Goal: Download file/media

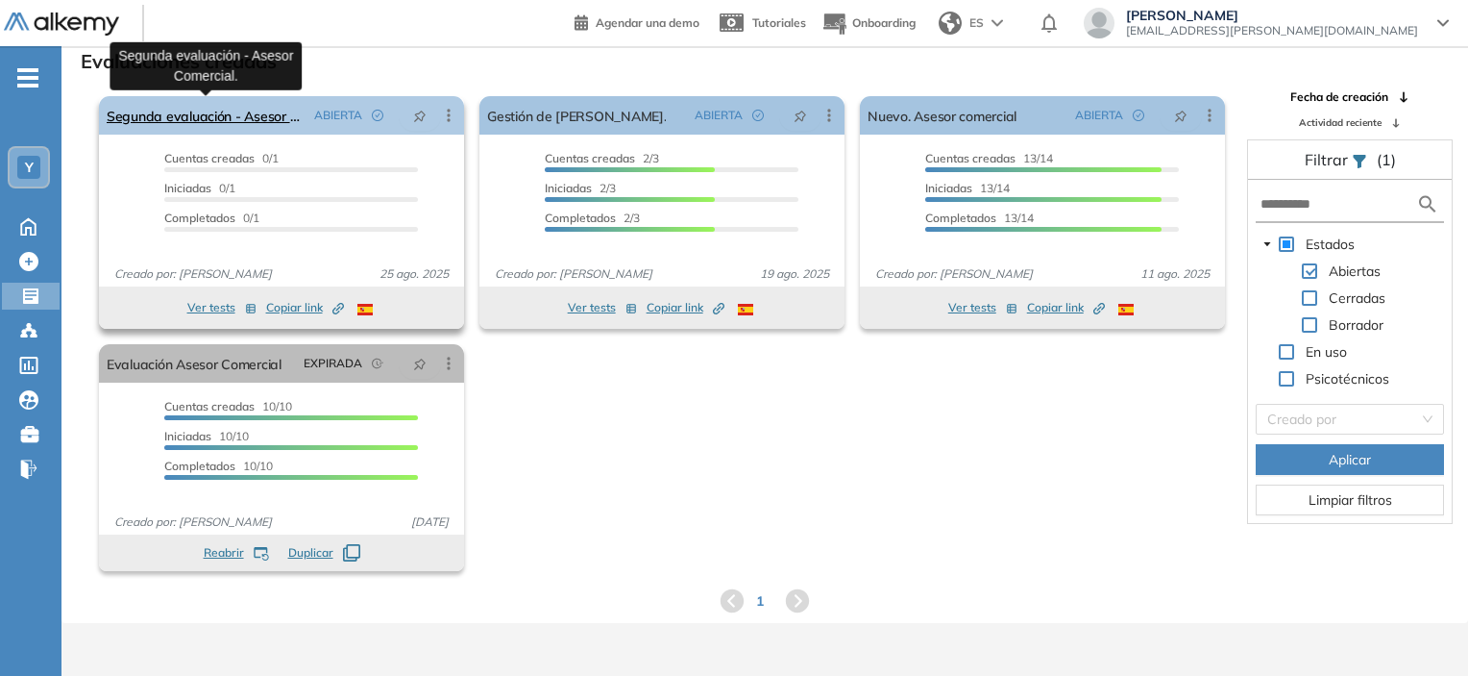
click at [200, 120] on link "Segunda evaluación - Asesor Comercial." at bounding box center [207, 115] width 200 height 38
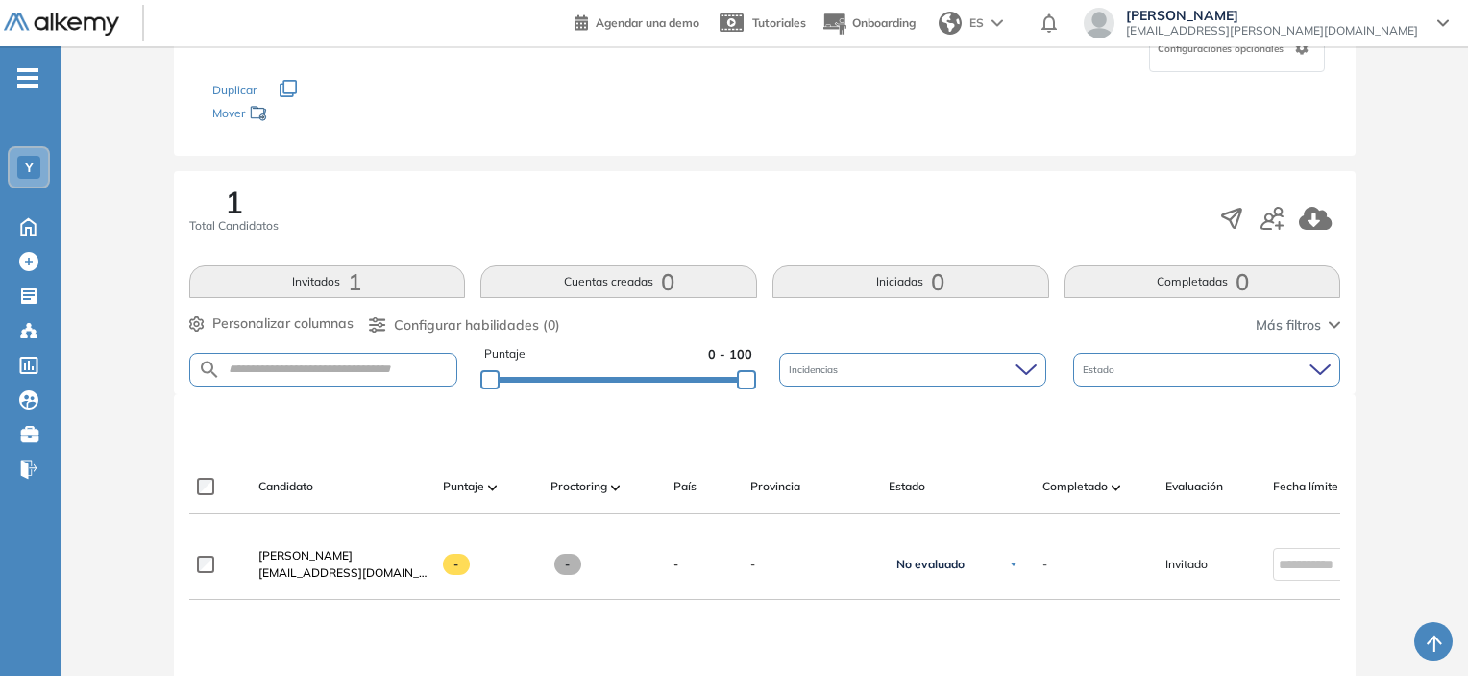
scroll to position [96, 0]
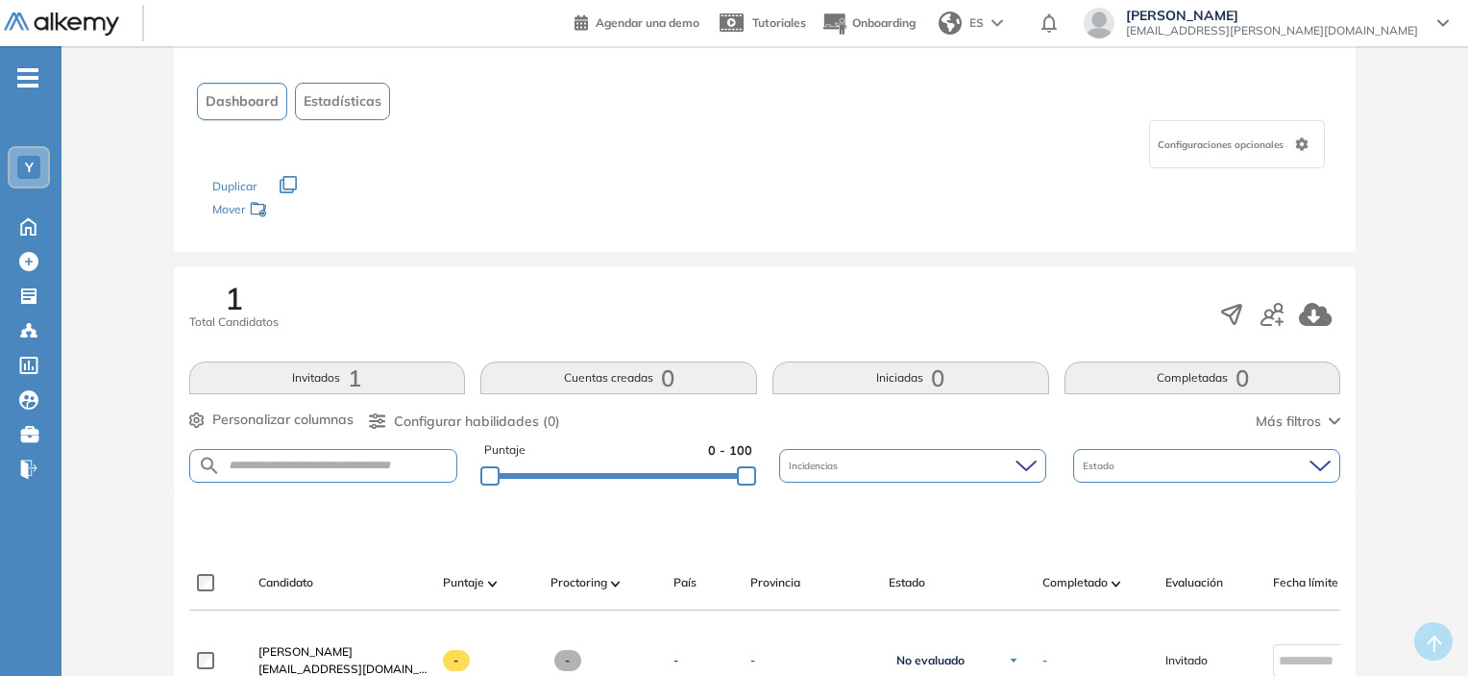
click at [74, 20] on img at bounding box center [61, 24] width 115 height 24
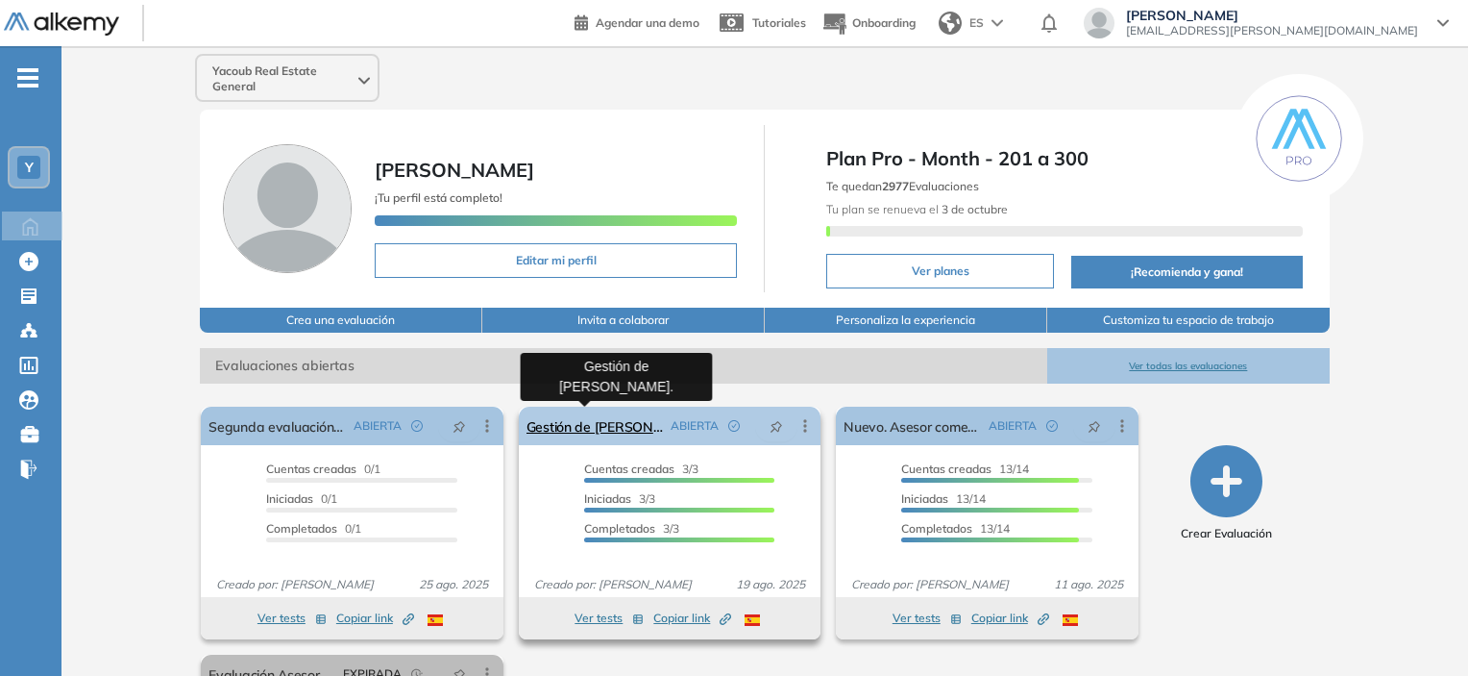
click at [638, 426] on link "Gestión de [PERSON_NAME]." at bounding box center [595, 425] width 136 height 38
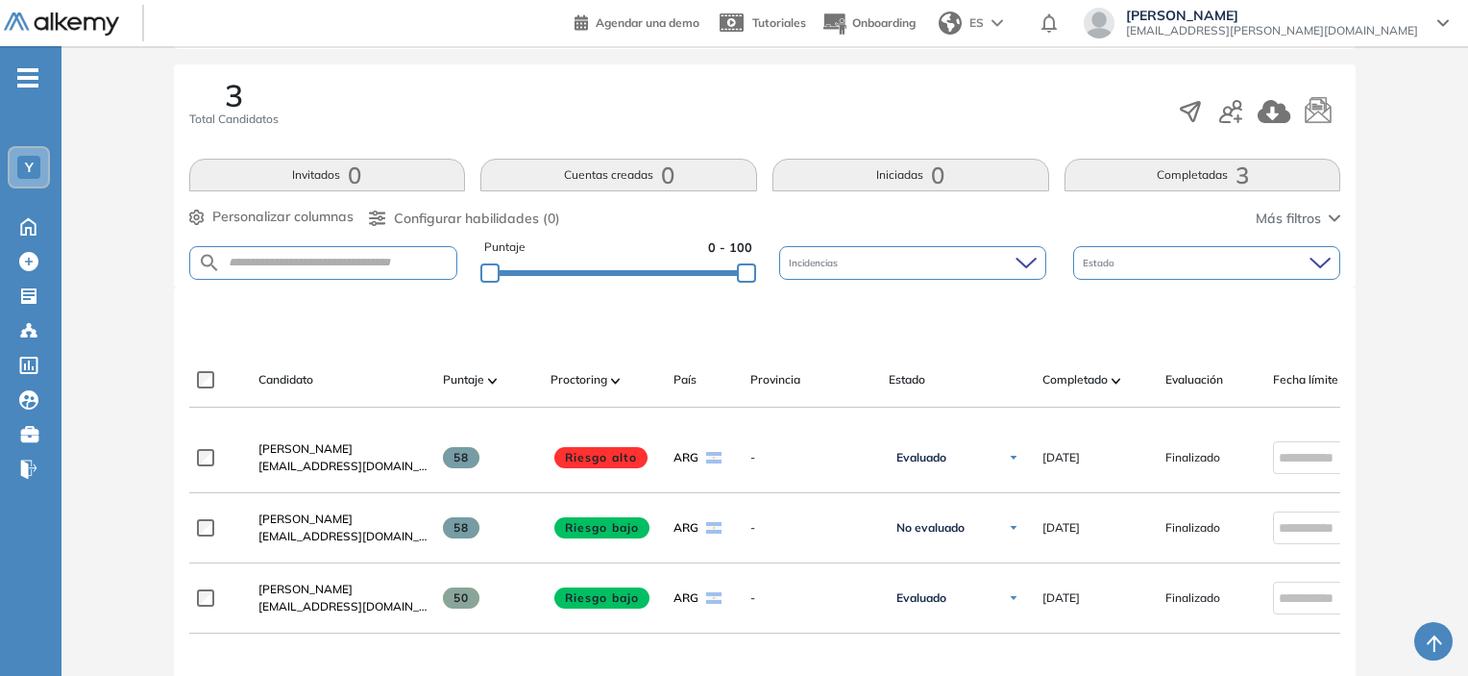
scroll to position [332, 0]
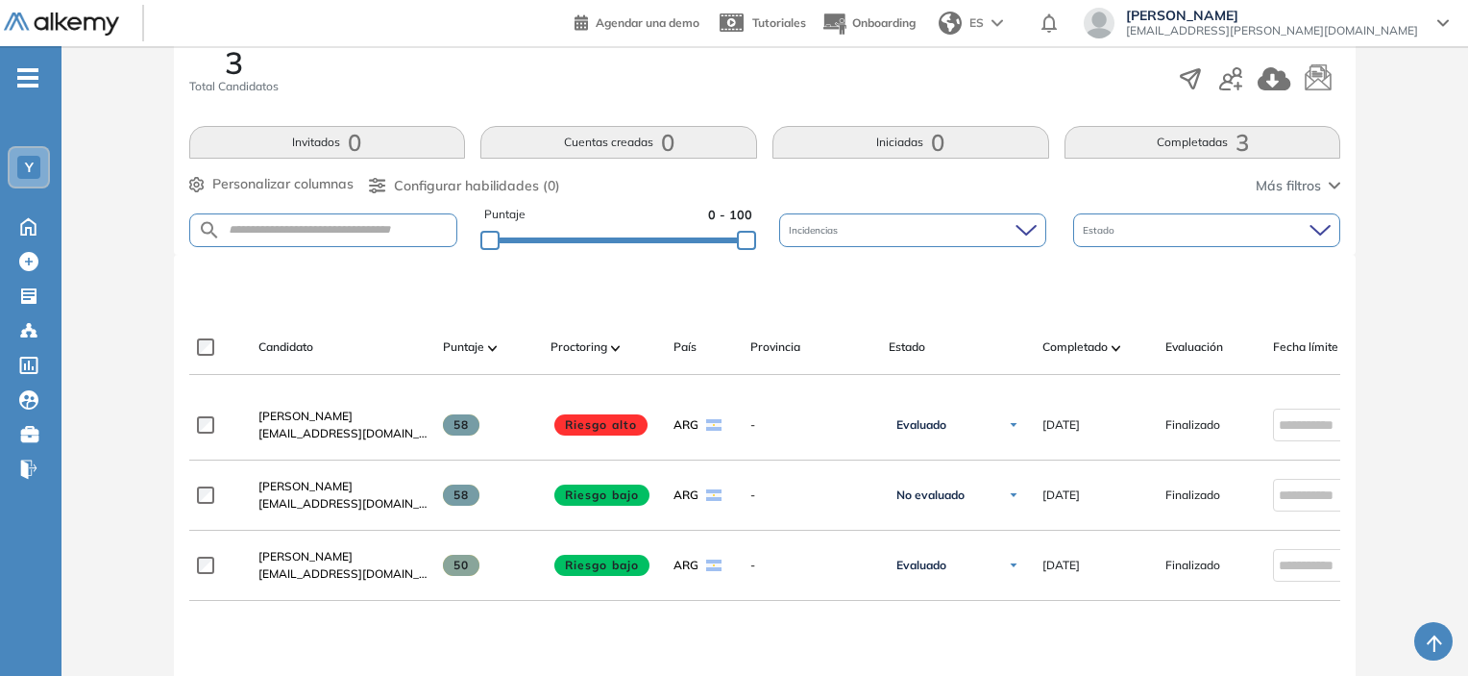
click at [323, 493] on span "[PERSON_NAME]" at bounding box center [306, 486] width 94 height 14
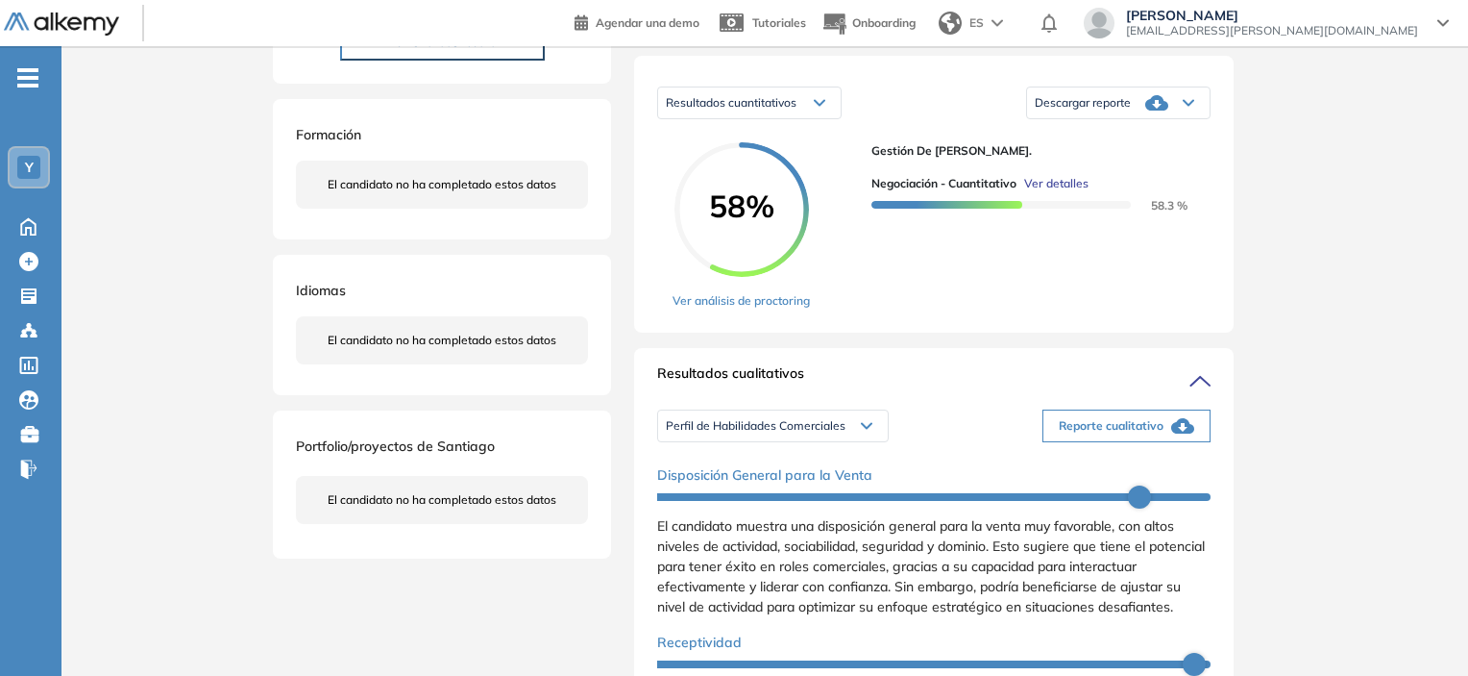
scroll to position [384, 0]
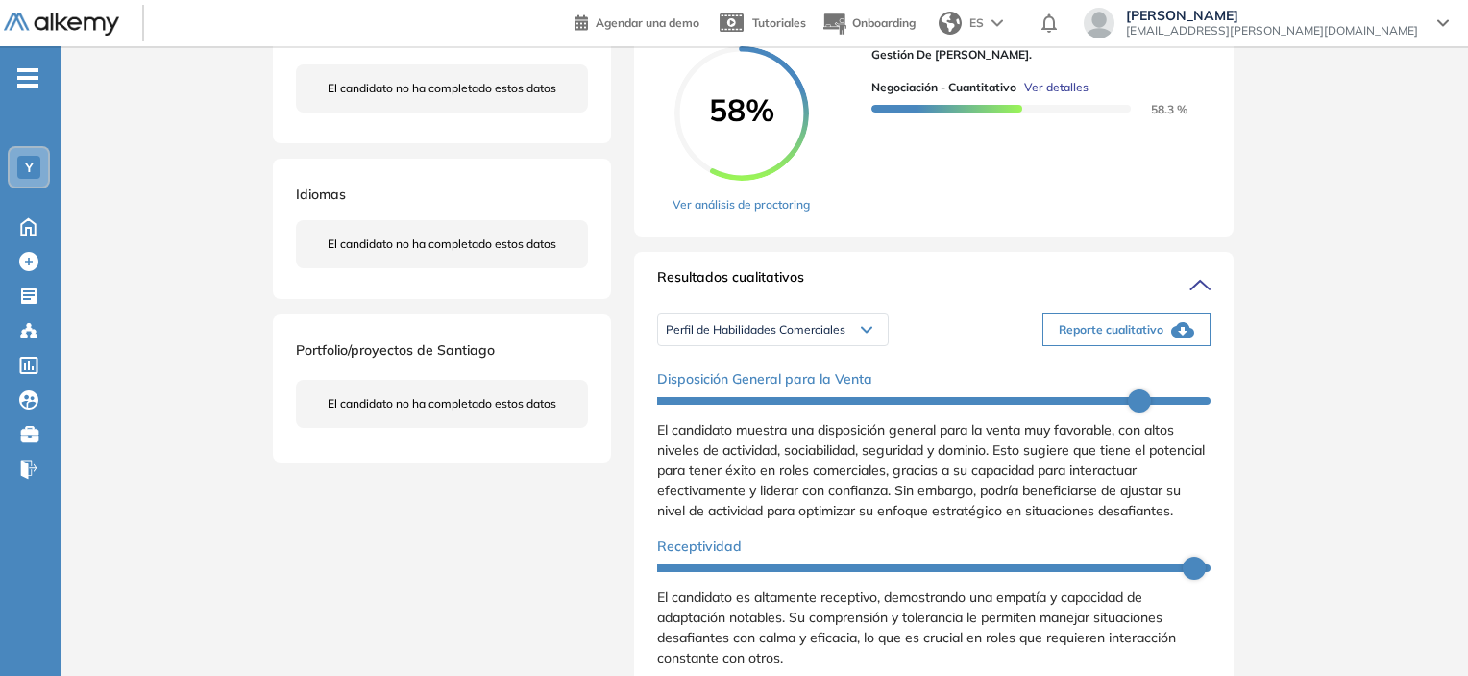
click at [746, 337] on span "Perfil de Habilidades Comerciales" at bounding box center [756, 329] width 180 height 15
click at [753, 404] on li "Personalidad Alkemy - INAP" at bounding box center [737, 393] width 140 height 19
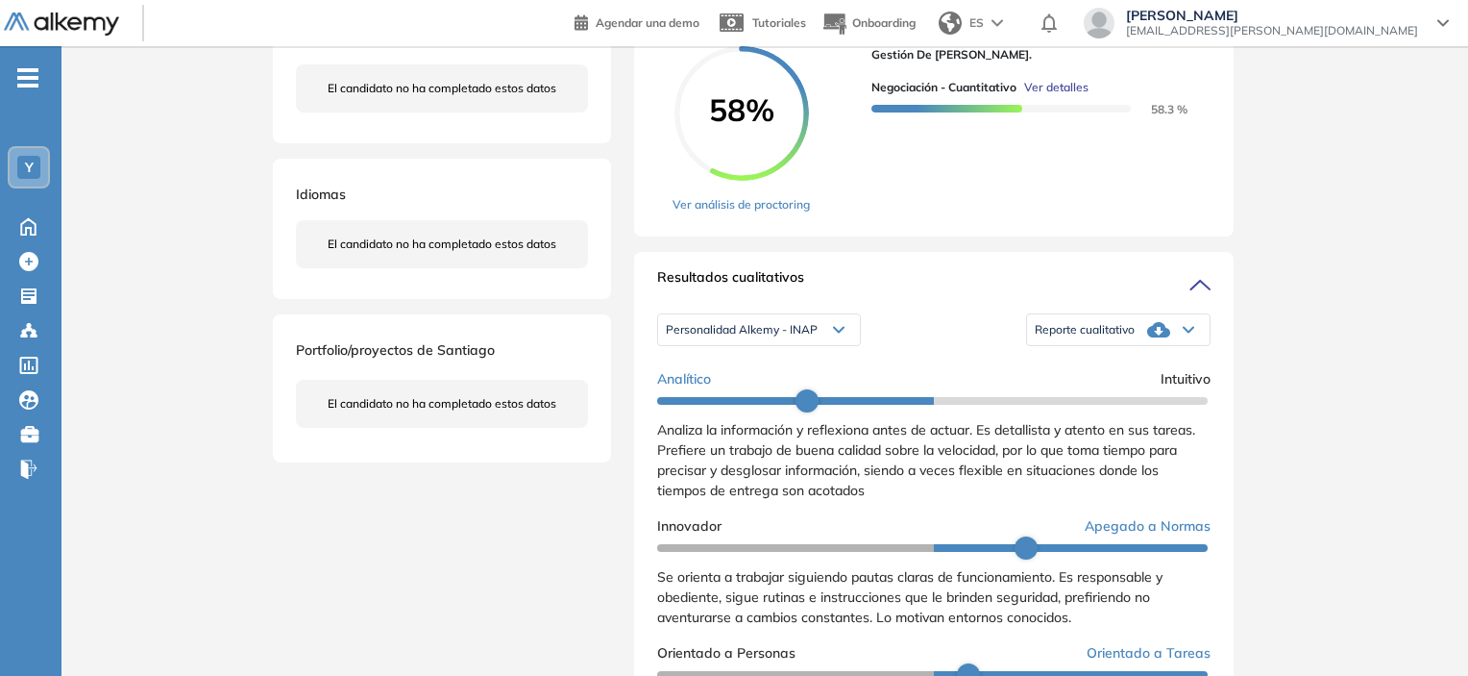
click at [1086, 337] on span "Reporte cualitativo" at bounding box center [1085, 329] width 100 height 15
click at [1087, 369] on li "Reporte con Afinidad AI" at bounding box center [1094, 359] width 117 height 19
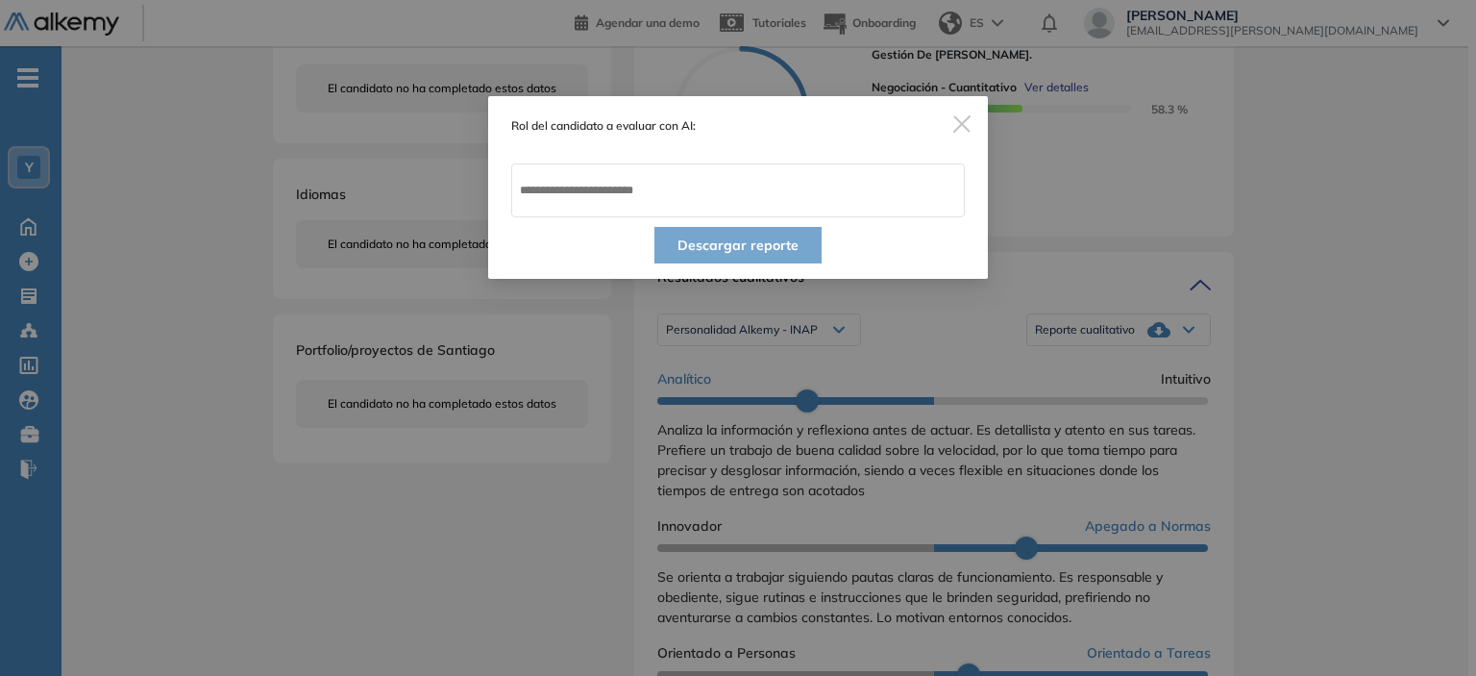
click at [957, 121] on img "Close" at bounding box center [961, 123] width 17 height 17
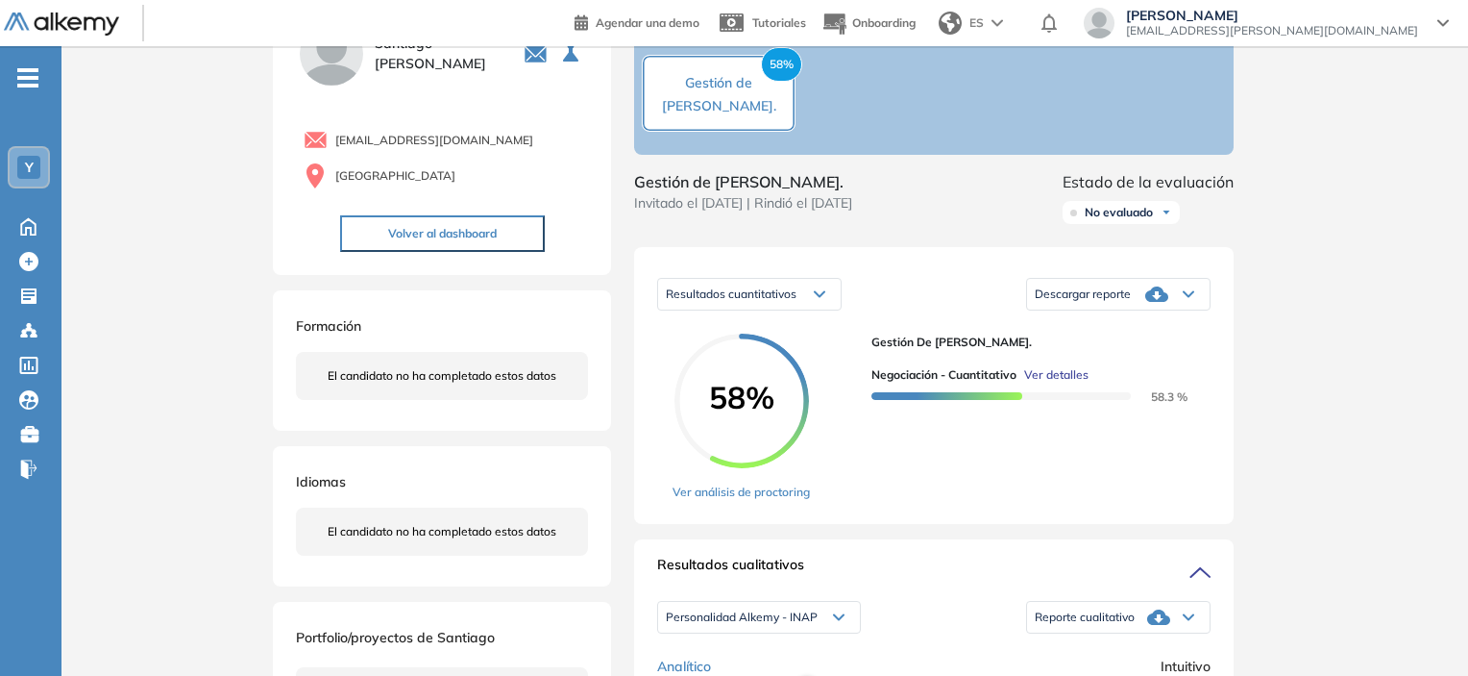
scroll to position [96, 0]
drag, startPoint x: 778, startPoint y: 203, endPoint x: 626, endPoint y: 178, distance: 154.8
copy span "Gestión de [PERSON_NAME]."
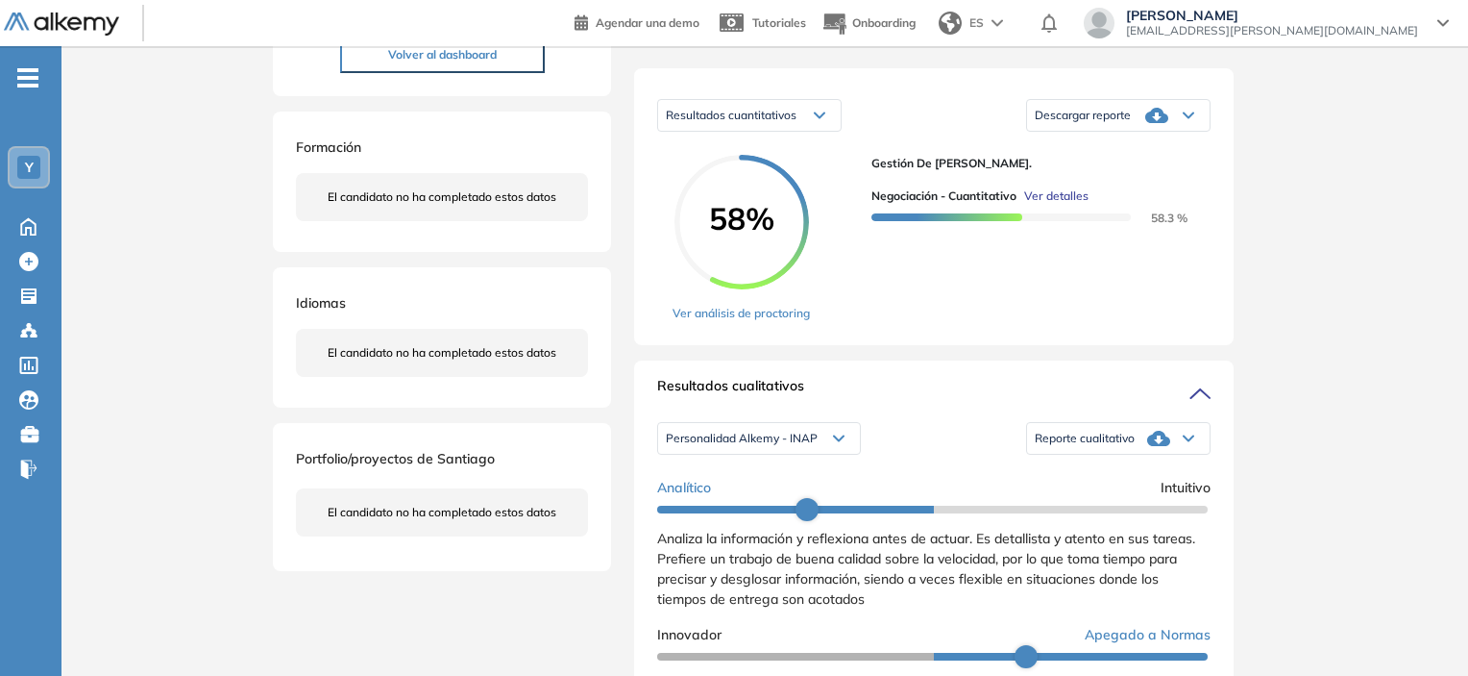
scroll to position [288, 0]
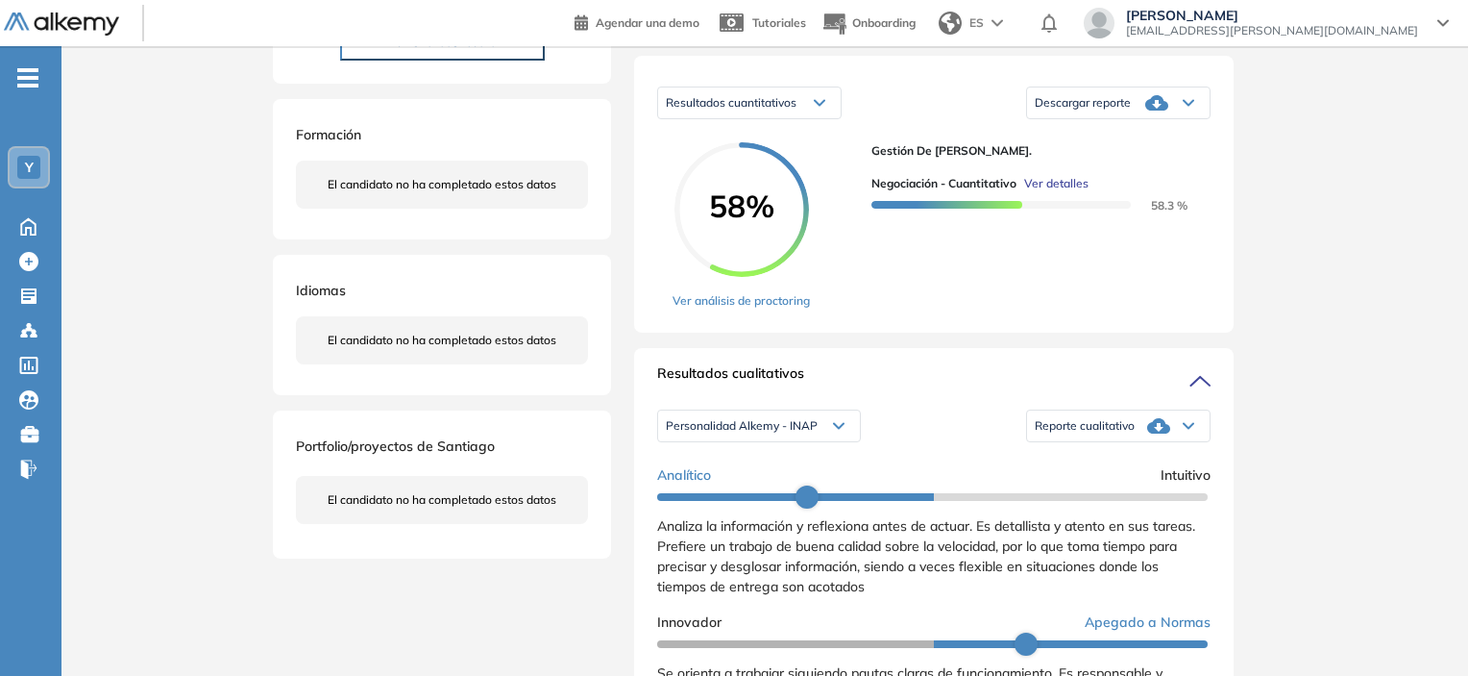
click at [1045, 433] on span "Reporte cualitativo" at bounding box center [1085, 425] width 100 height 15
click at [1055, 465] on li "Reporte con Afinidad AI" at bounding box center [1094, 455] width 117 height 19
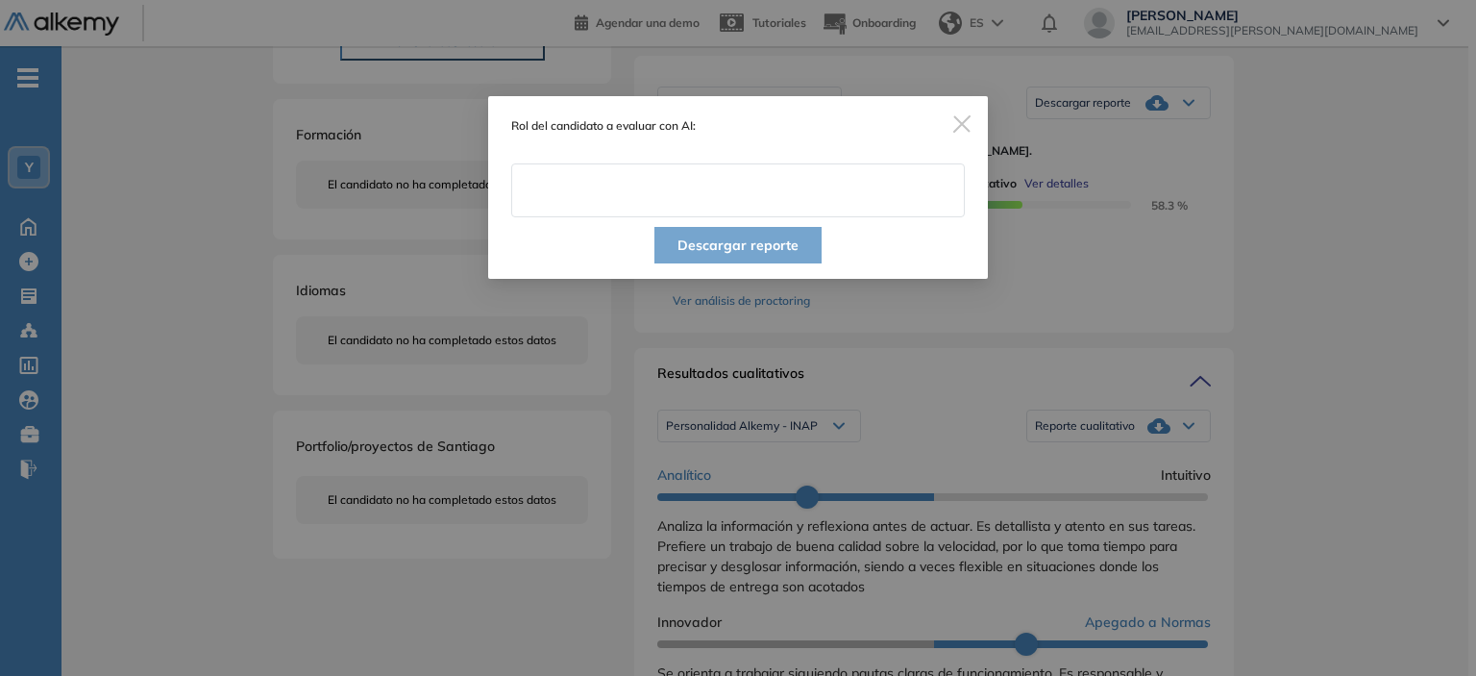
click at [734, 207] on input "text" at bounding box center [738, 190] width 454 height 54
paste input "**********"
type input "**********"
click at [723, 241] on button "Descargar reporte" at bounding box center [737, 245] width 167 height 37
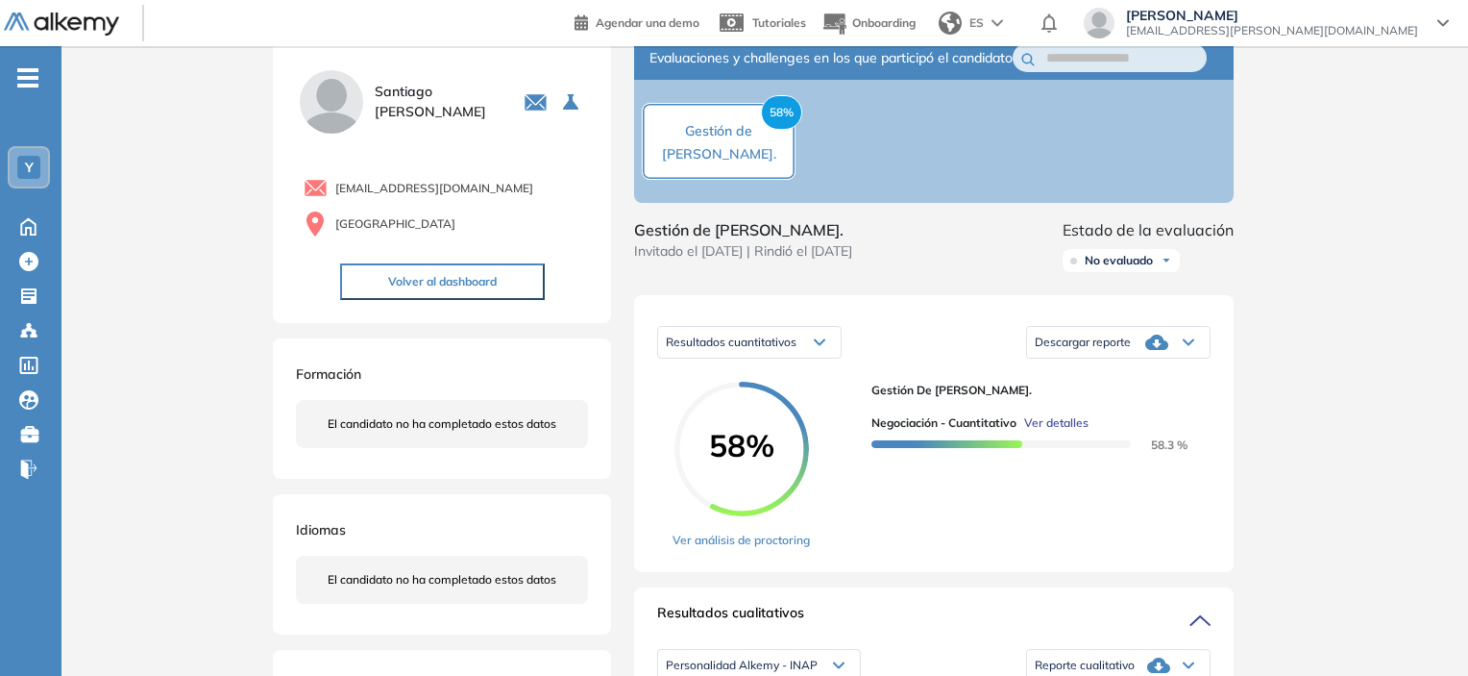
scroll to position [0, 0]
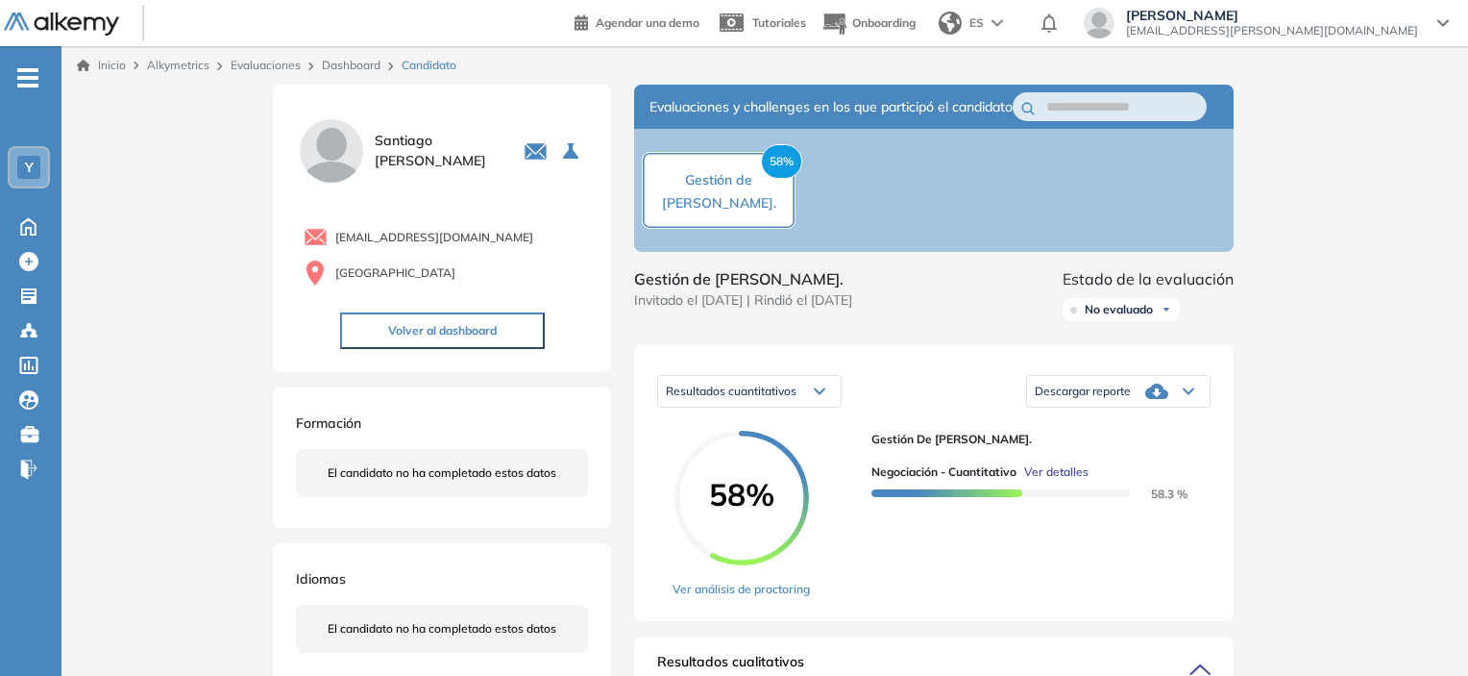
click at [1139, 410] on div "Descargar reporte" at bounding box center [1118, 391] width 183 height 38
click at [1116, 465] on li "Descargar informe resumido" at bounding box center [1107, 455] width 143 height 19
click at [1119, 317] on span "No evaluado" at bounding box center [1119, 309] width 68 height 15
click at [1131, 391] on li "Evaluado" at bounding box center [1108, 381] width 45 height 19
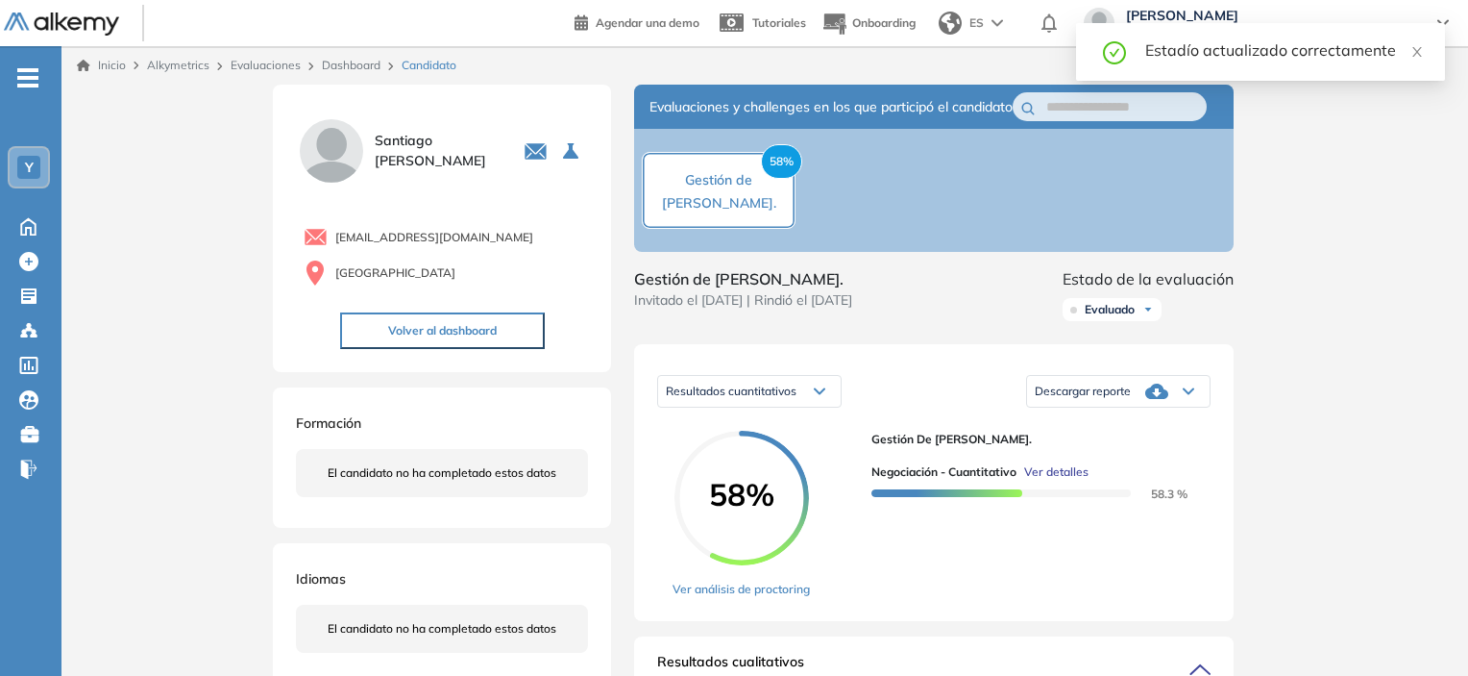
click at [92, 72] on link "Inicio" at bounding box center [101, 65] width 49 height 17
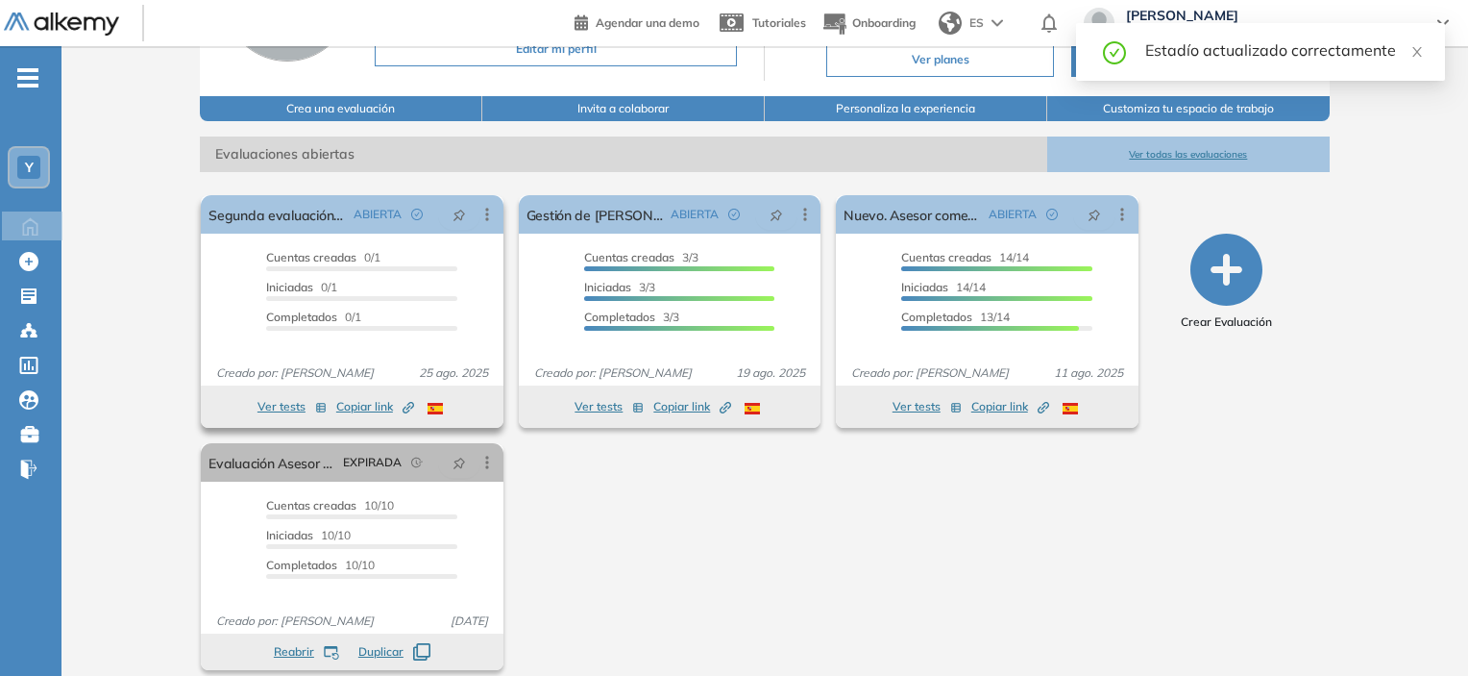
scroll to position [228, 0]
